Goal: Task Accomplishment & Management: Complete application form

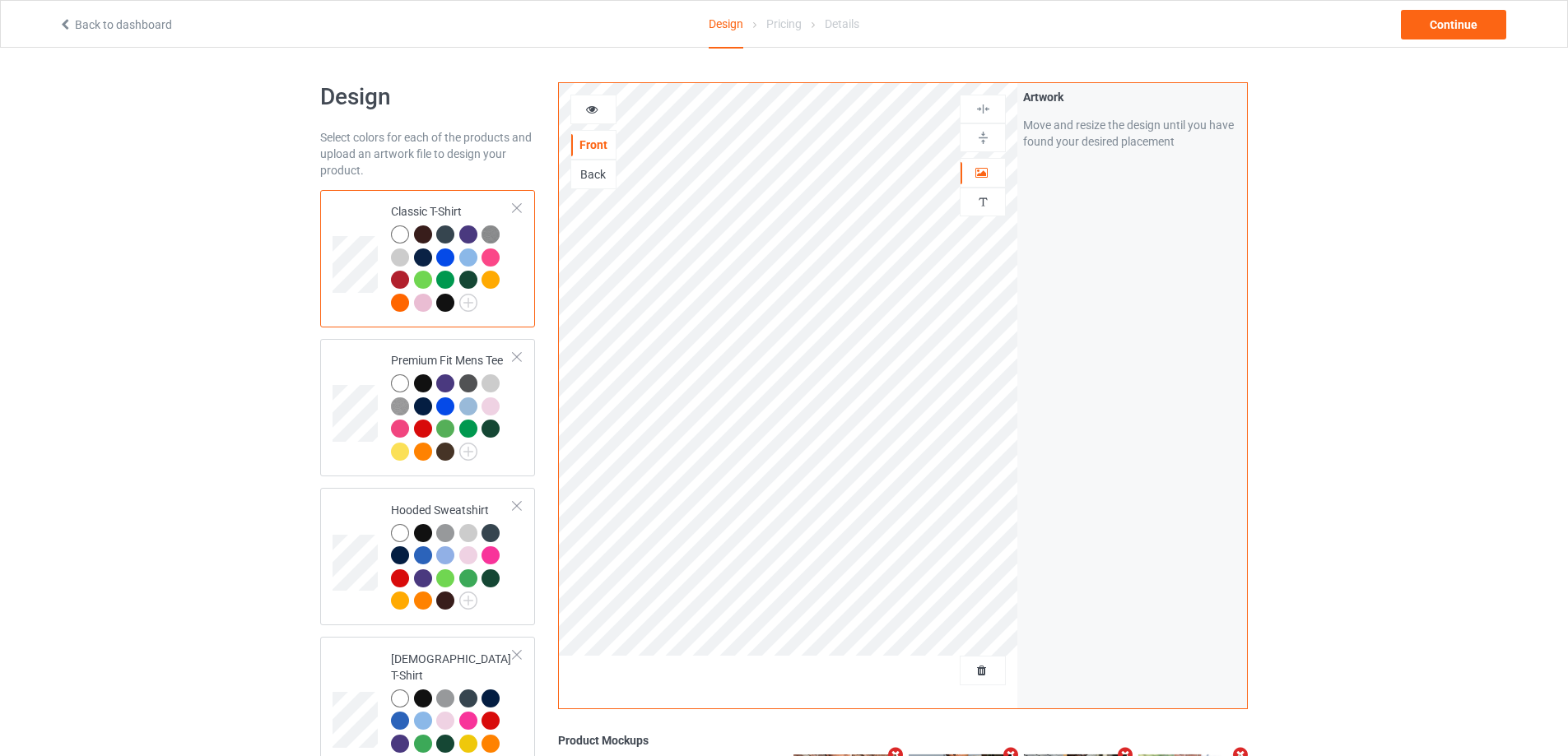
click at [986, 684] on div at bounding box center [983, 671] width 46 height 30
click at [978, 662] on div "Delete all designs" at bounding box center [937, 671] width 138 height 30
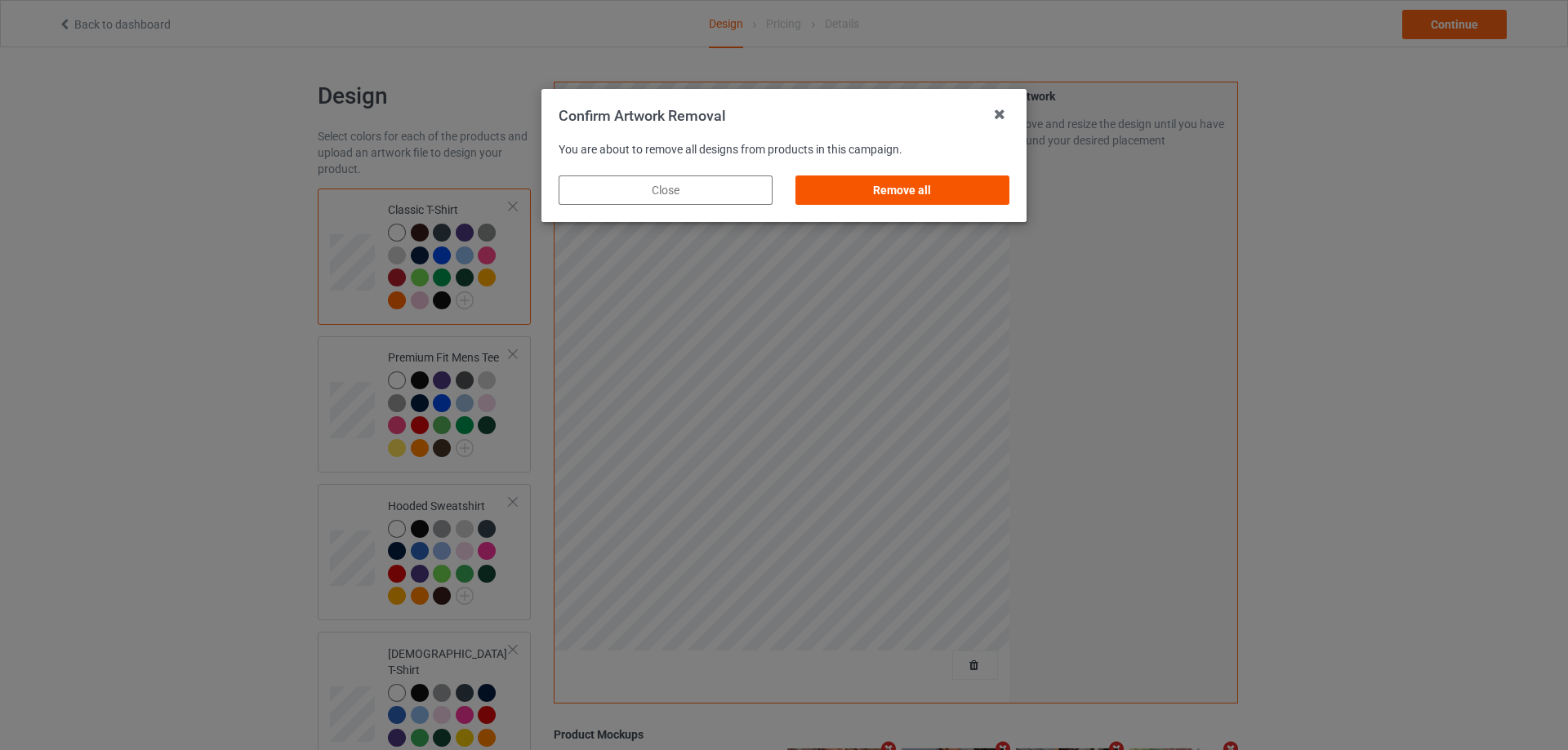
click at [985, 180] on div "Remove all" at bounding box center [902, 190] width 214 height 30
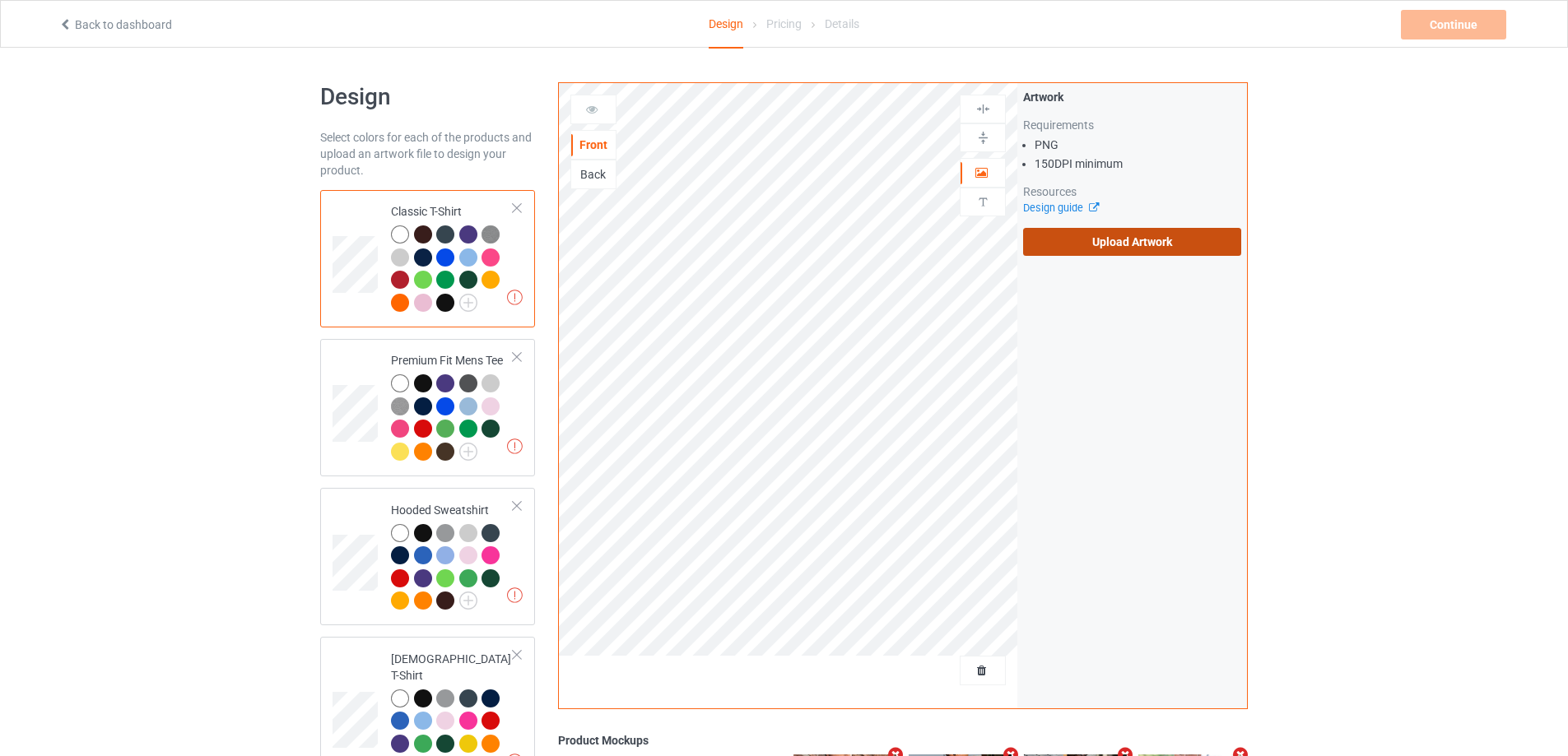
click at [1094, 230] on div "Artwork Requirements PNG 150 DPI minimum Resources Design guide Upload Artwork" at bounding box center [1132, 173] width 218 height 167
click at [1091, 238] on label "Upload Artwork" at bounding box center [1132, 241] width 218 height 28
click at [0, 0] on input "Upload Artwork" at bounding box center [0, 0] width 0 height 0
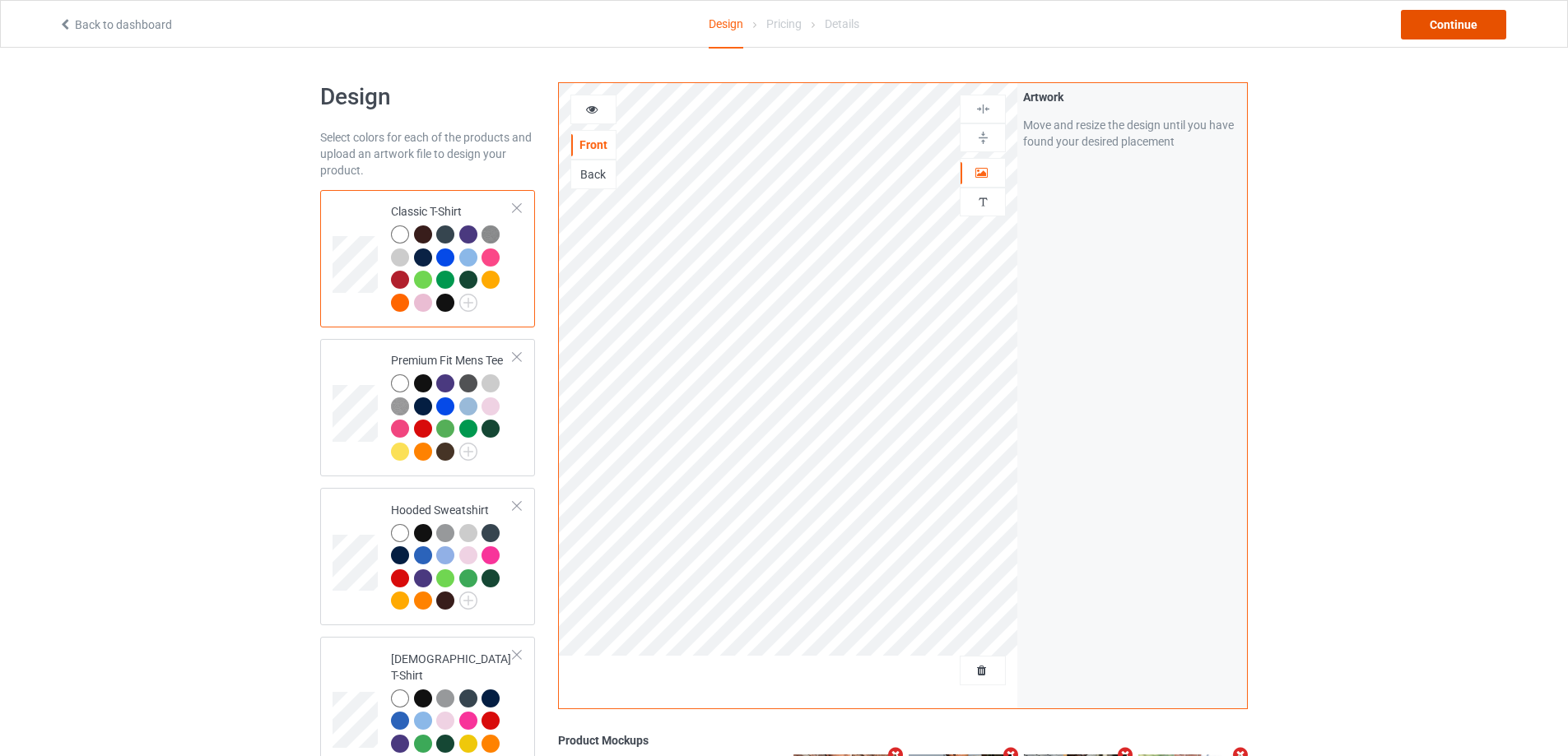
click at [1436, 31] on div "Continue" at bounding box center [1454, 24] width 106 height 30
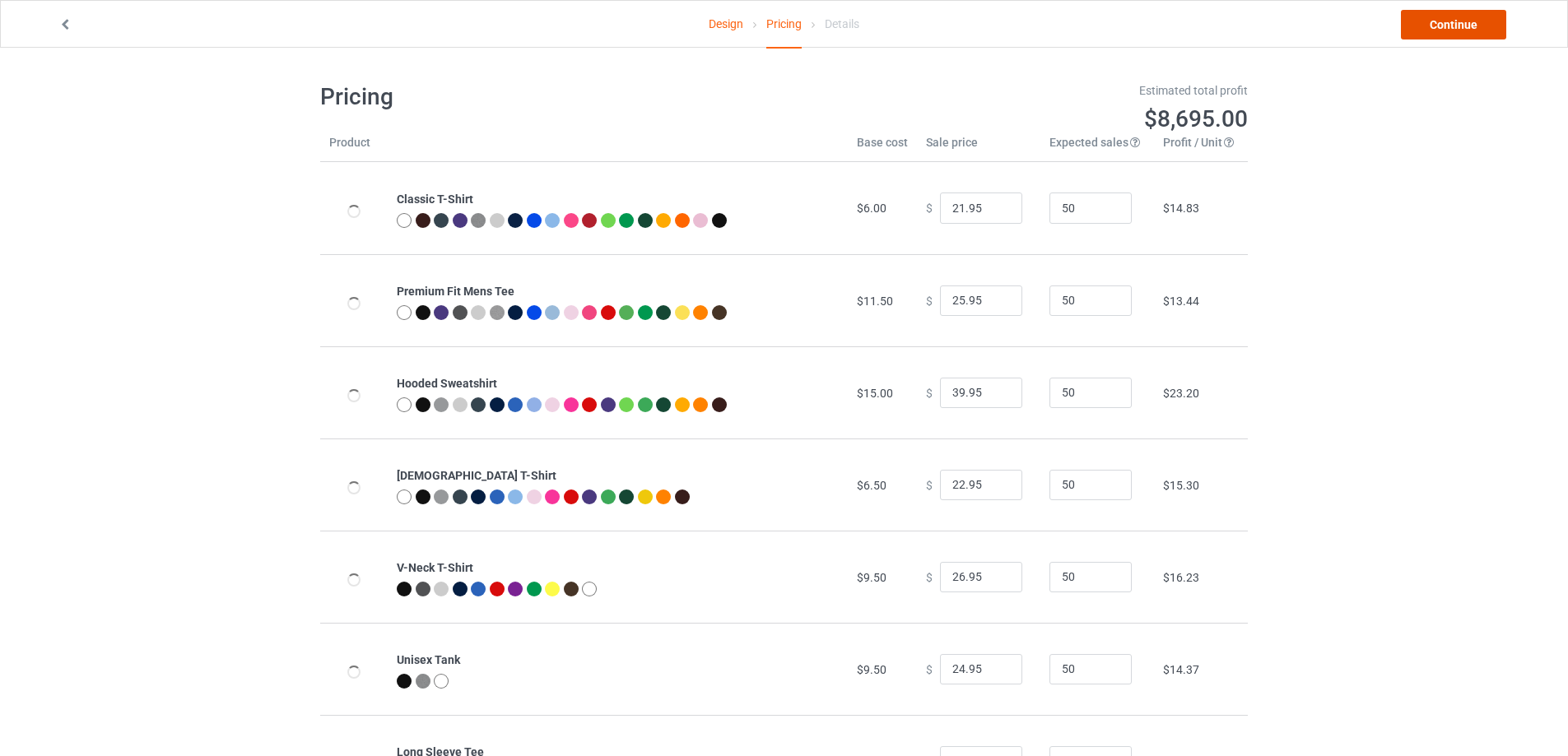
click at [1437, 31] on link "Continue" at bounding box center [1454, 24] width 106 height 30
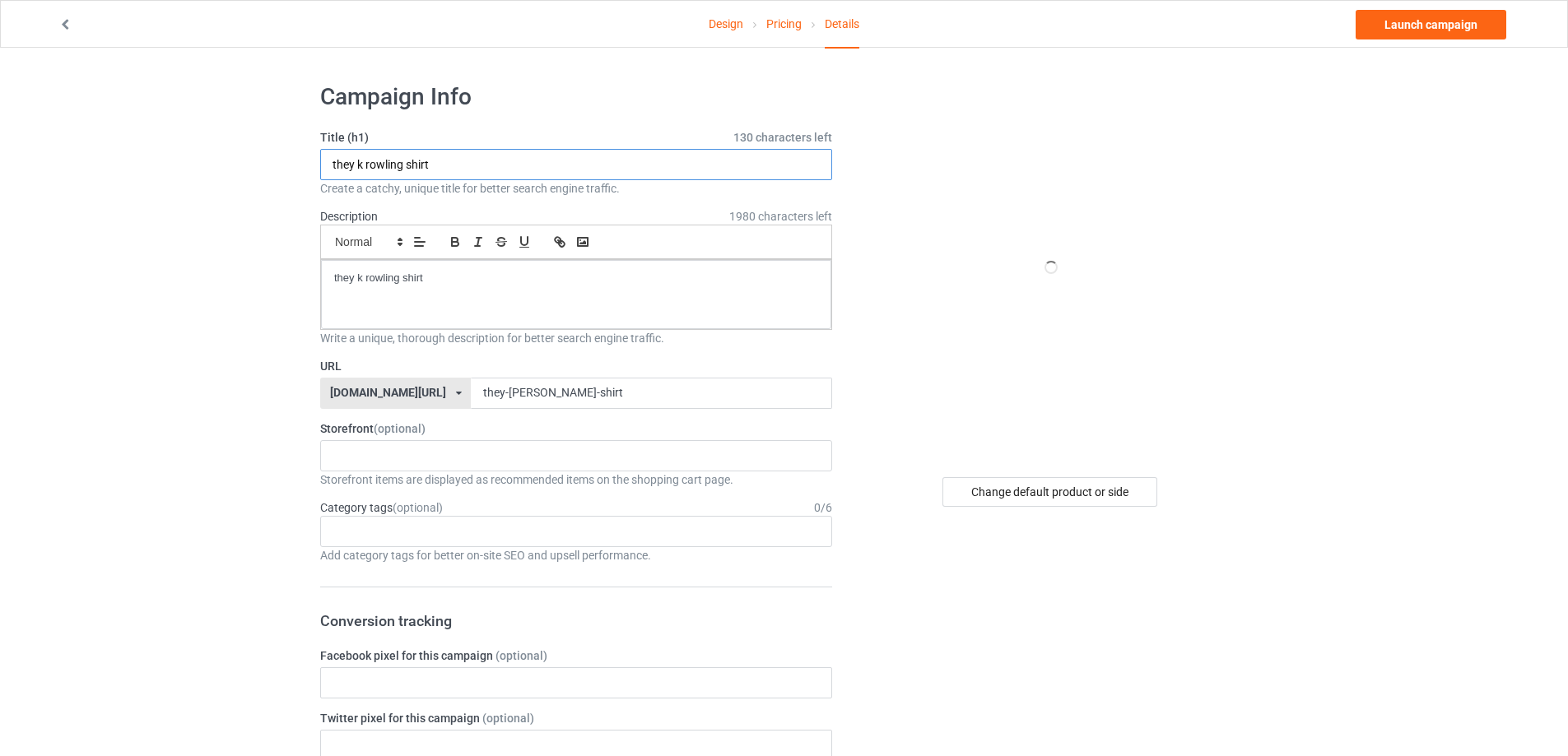
drag, startPoint x: 521, startPoint y: 161, endPoint x: 127, endPoint y: 175, distance: 394.2
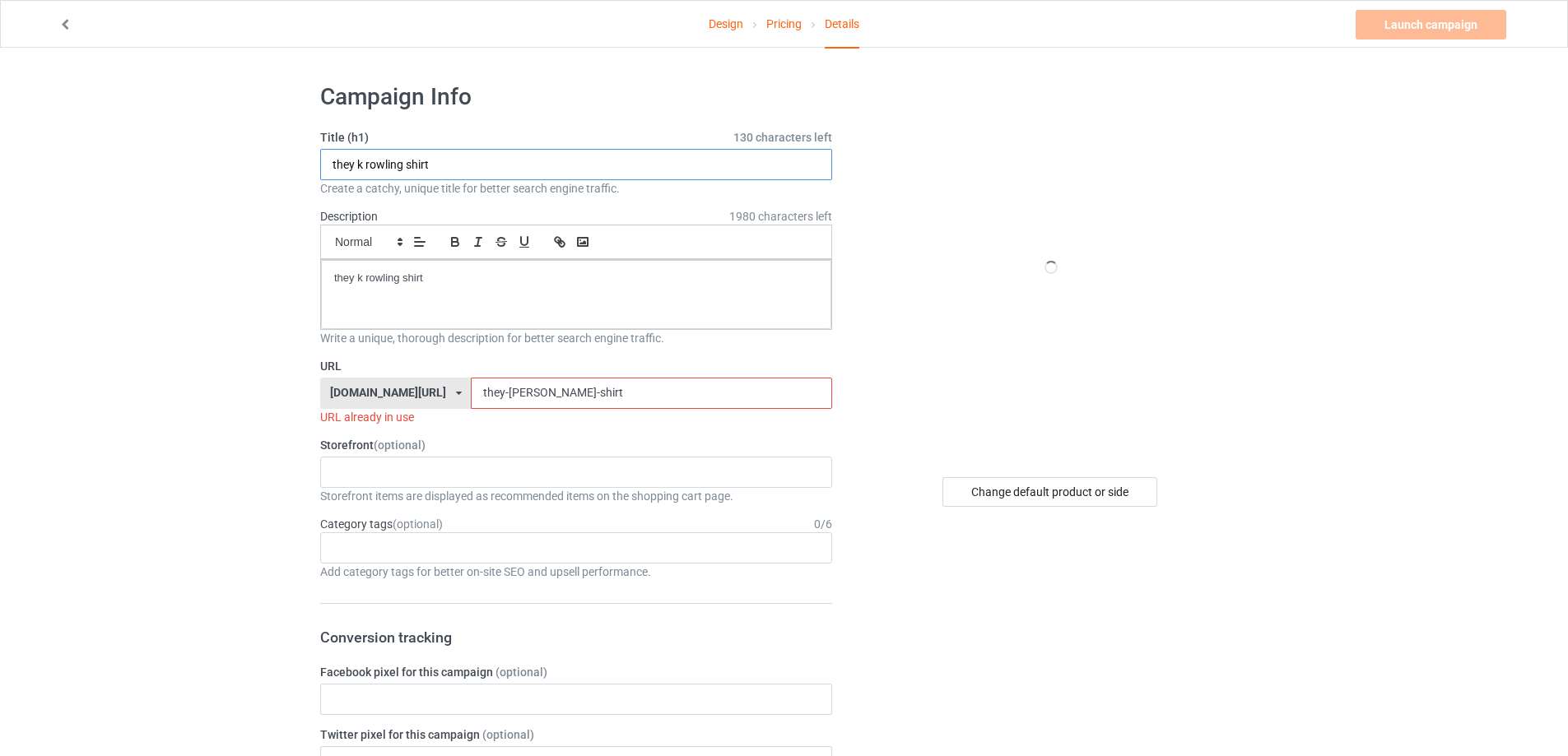
paste input "wanghaf Tiktok Viral"
type input "wanghaf Tiktok Viral shirt"
drag, startPoint x: 475, startPoint y: 290, endPoint x: 90, endPoint y: 291, distance: 385.0
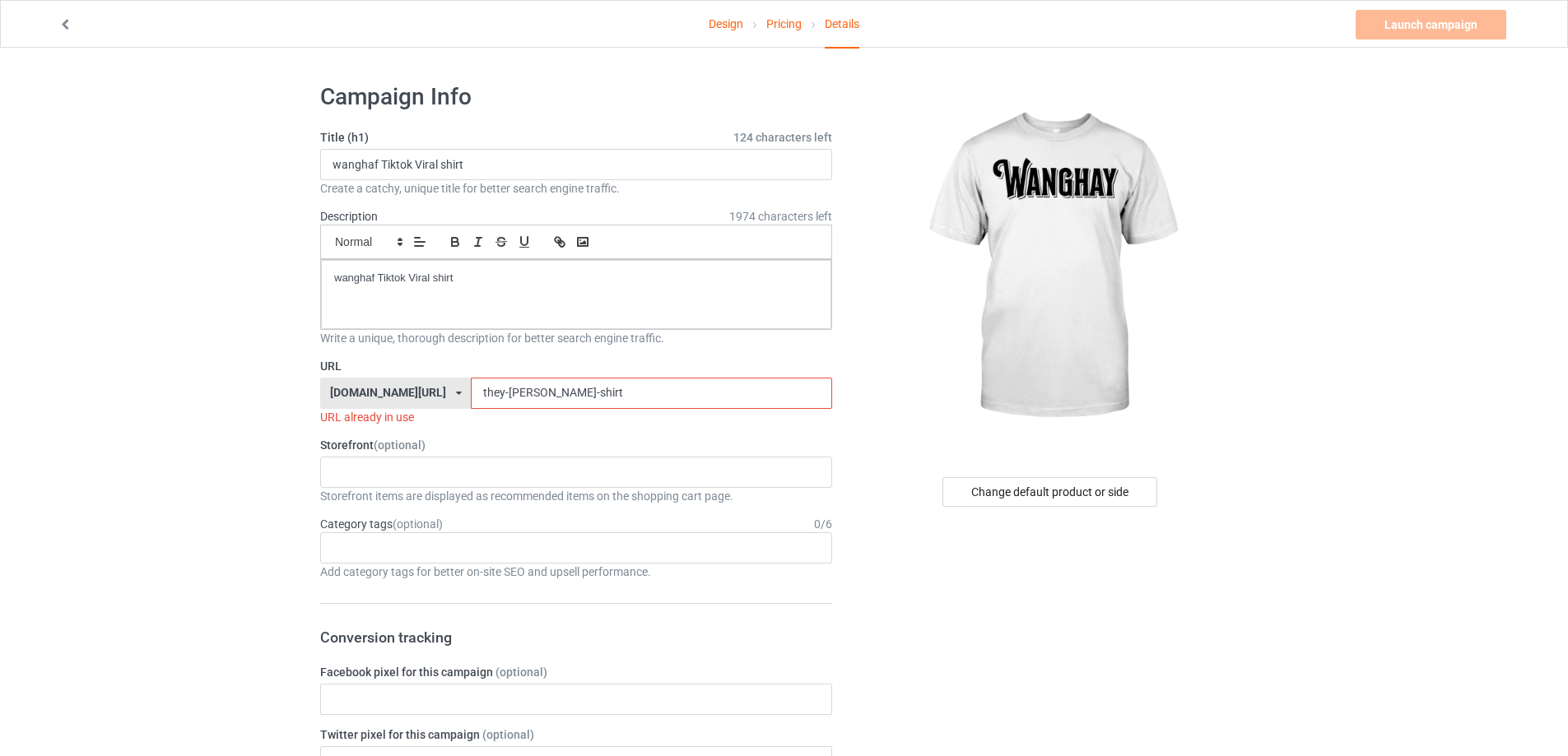
drag, startPoint x: 572, startPoint y: 403, endPoint x: 204, endPoint y: 402, distance: 368.0
paste input "wanghaf-tiktok-viral"
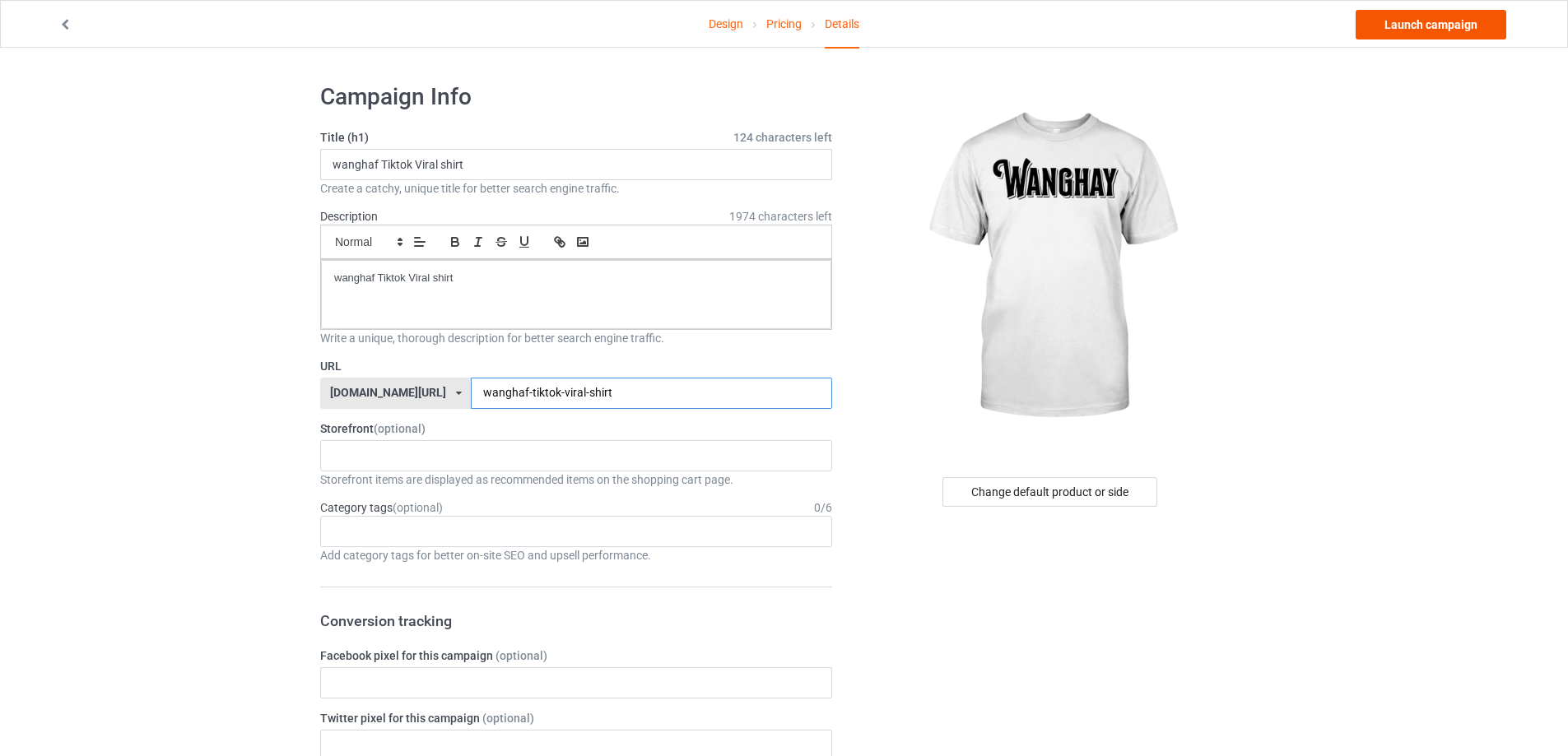
type input "wanghaf-tiktok-viral-shirt"
click at [1430, 16] on link "Launch campaign" at bounding box center [1431, 24] width 151 height 30
